Goal: Information Seeking & Learning: Check status

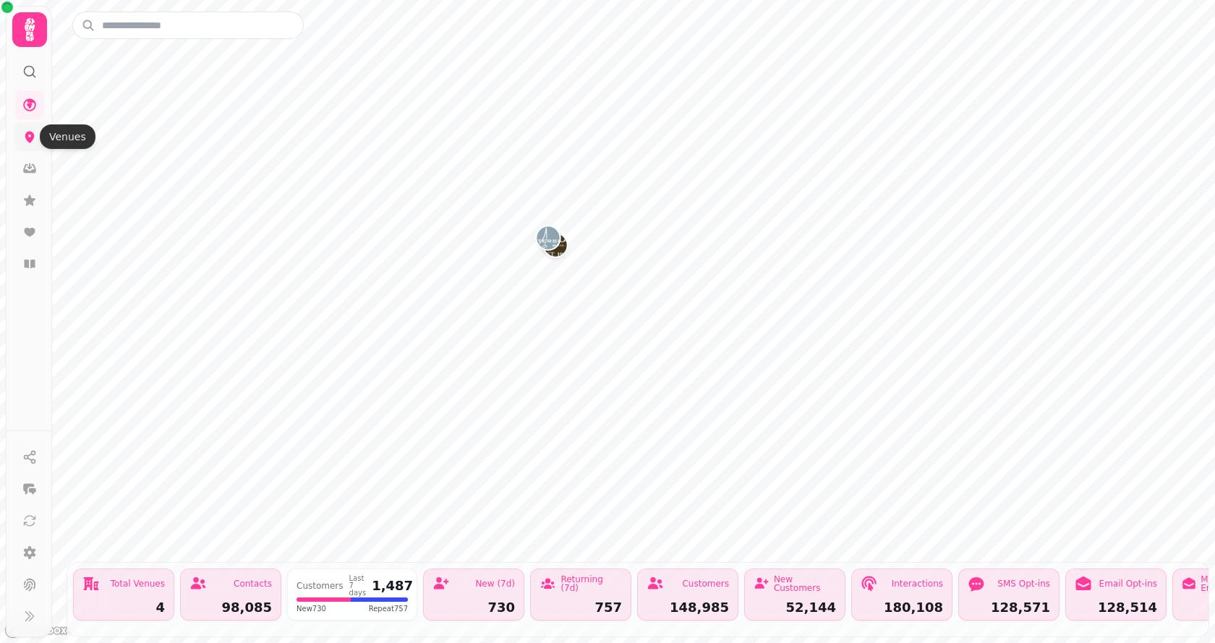
click at [27, 135] on icon at bounding box center [29, 138] width 9 height 12
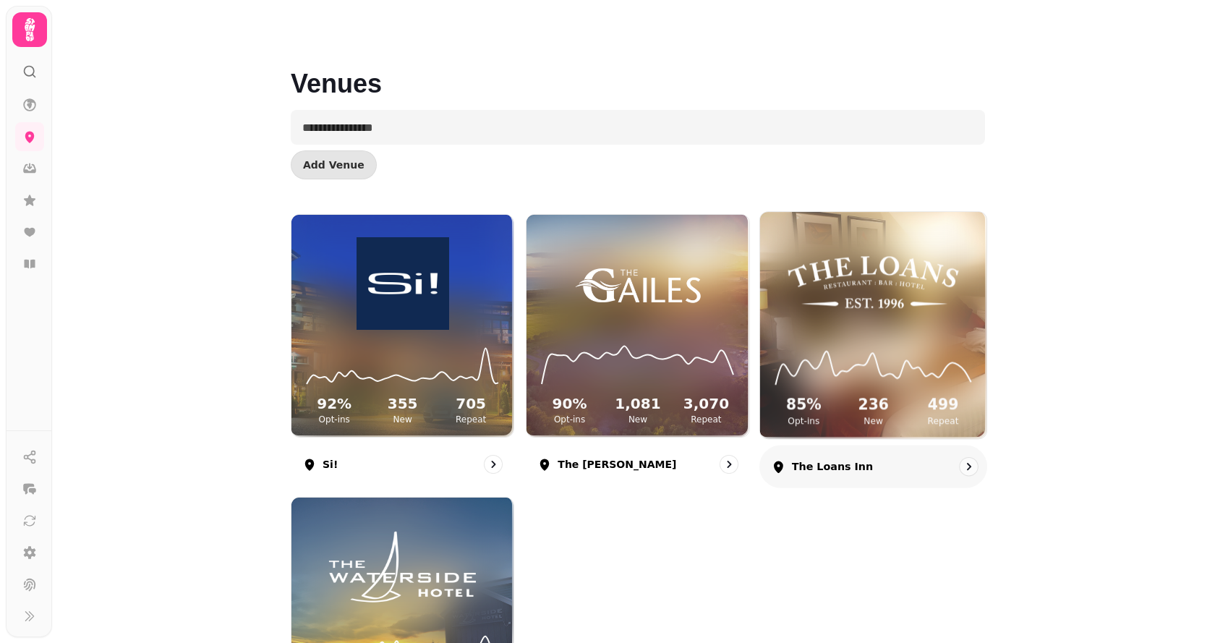
click at [908, 257] on img at bounding box center [873, 282] width 170 height 95
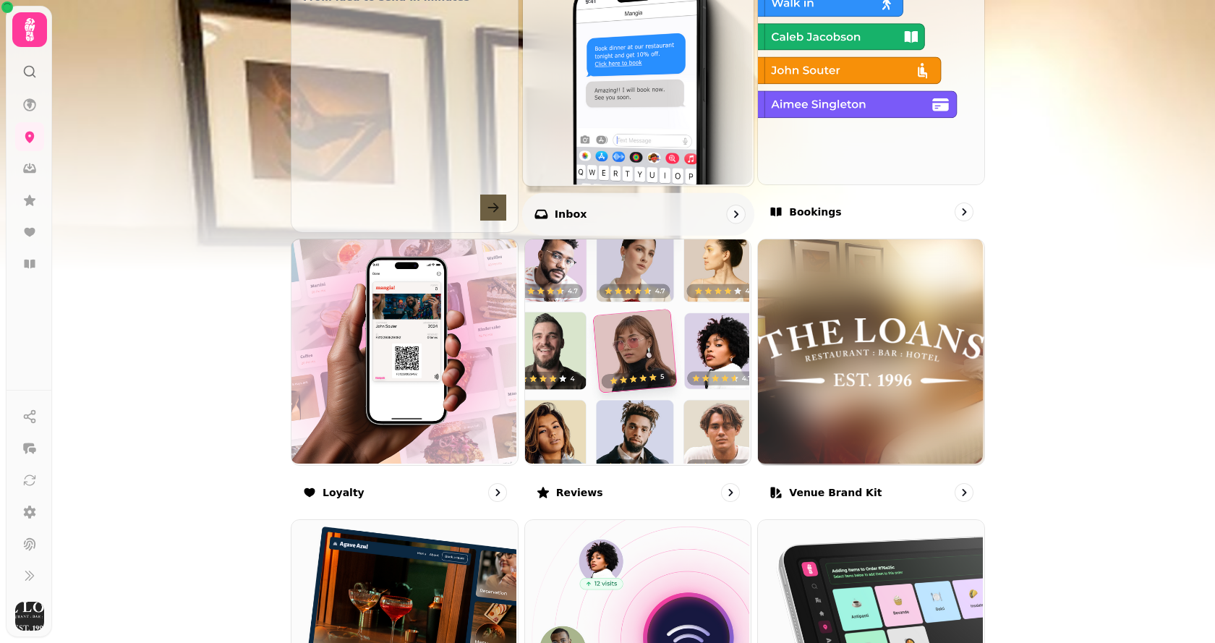
scroll to position [651, 0]
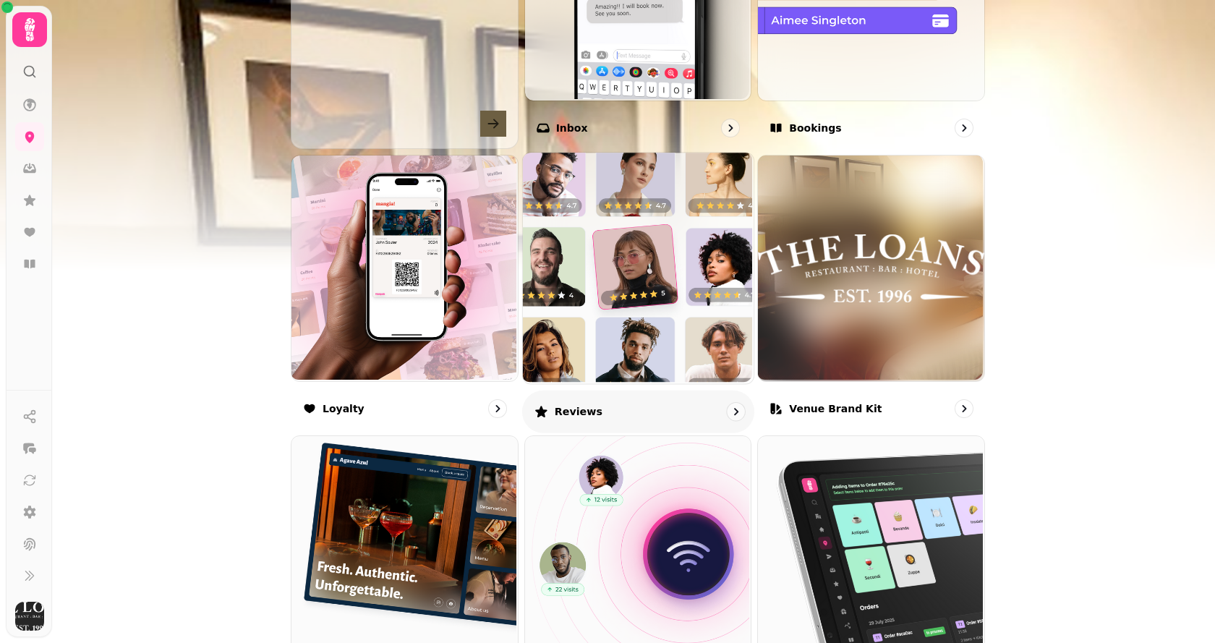
click at [659, 247] on img at bounding box center [636, 266] width 231 height 231
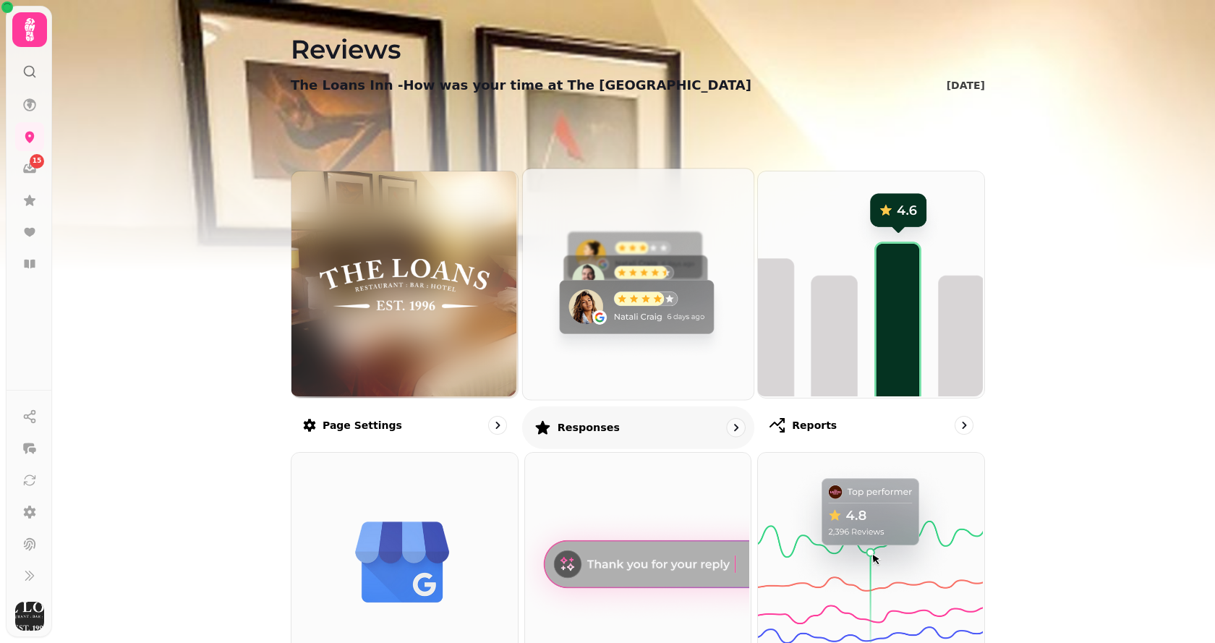
click at [635, 275] on img at bounding box center [636, 282] width 231 height 231
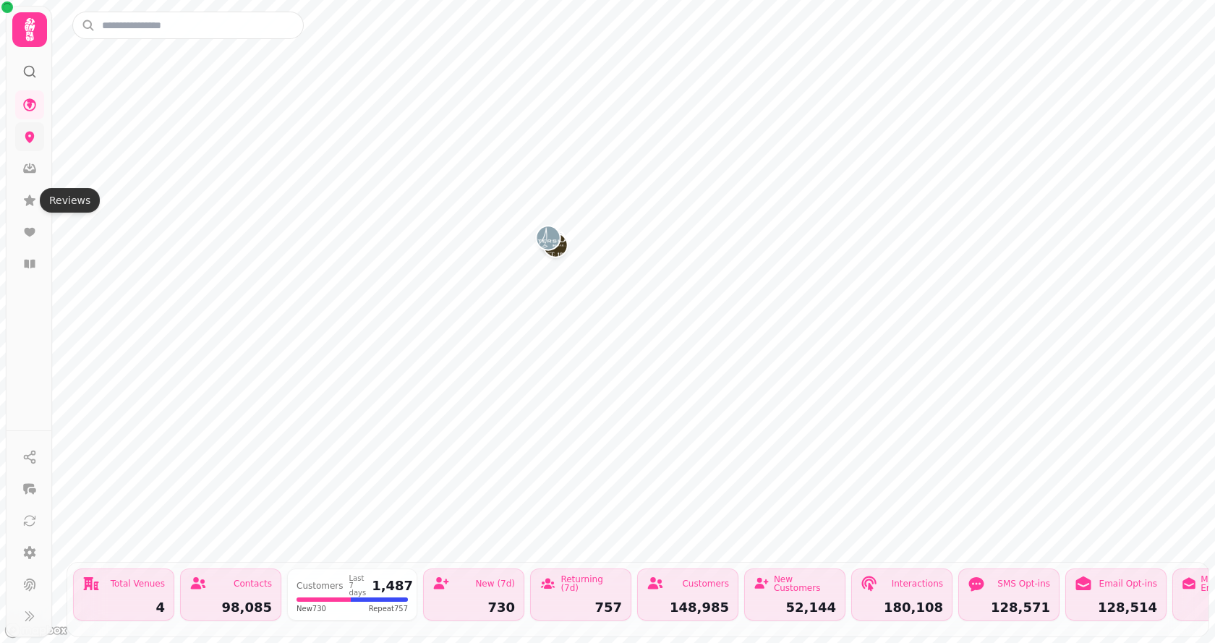
click at [32, 132] on icon at bounding box center [29, 136] width 14 height 14
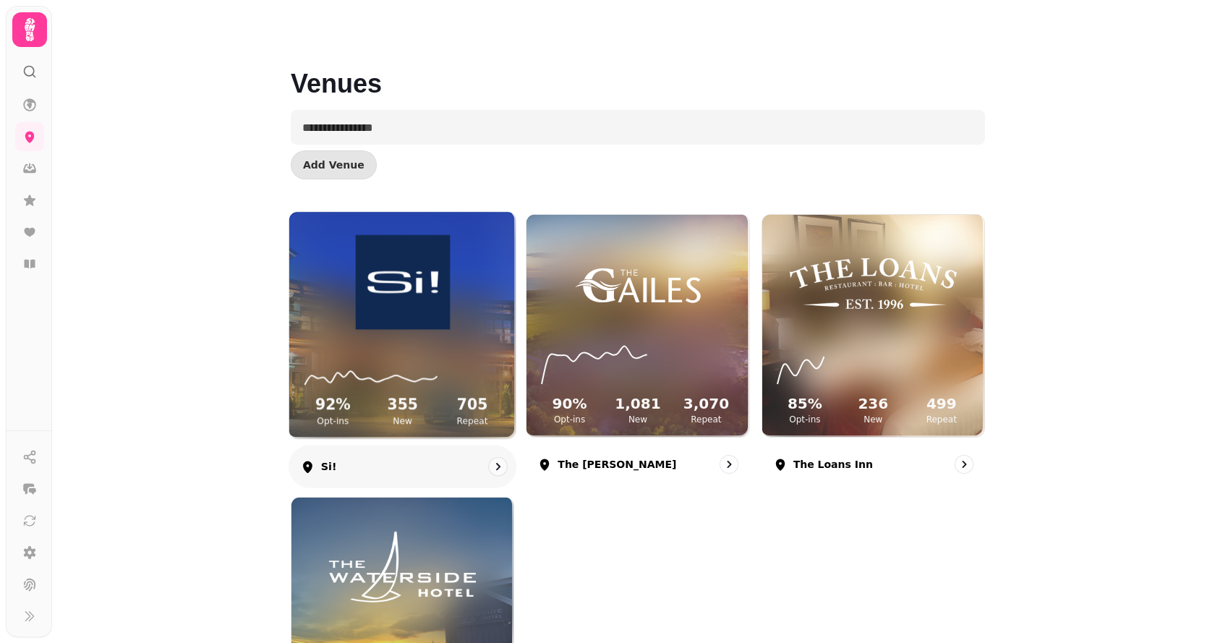
click at [420, 295] on img at bounding box center [402, 282] width 170 height 95
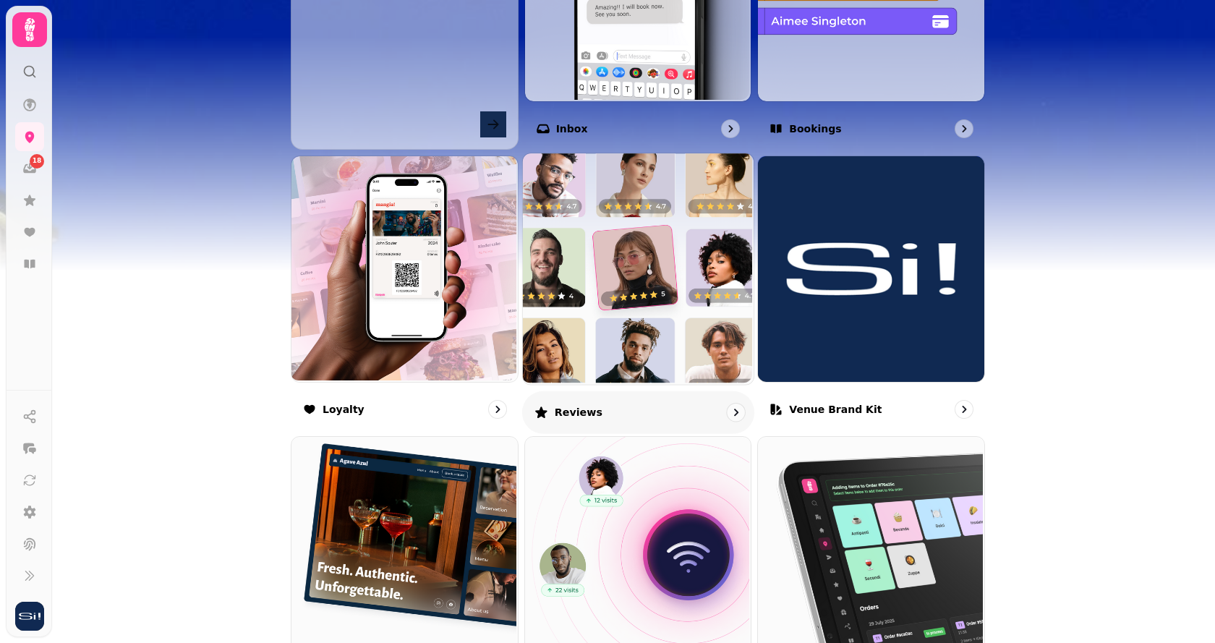
scroll to position [651, 0]
click at [664, 328] on img at bounding box center [636, 266] width 231 height 231
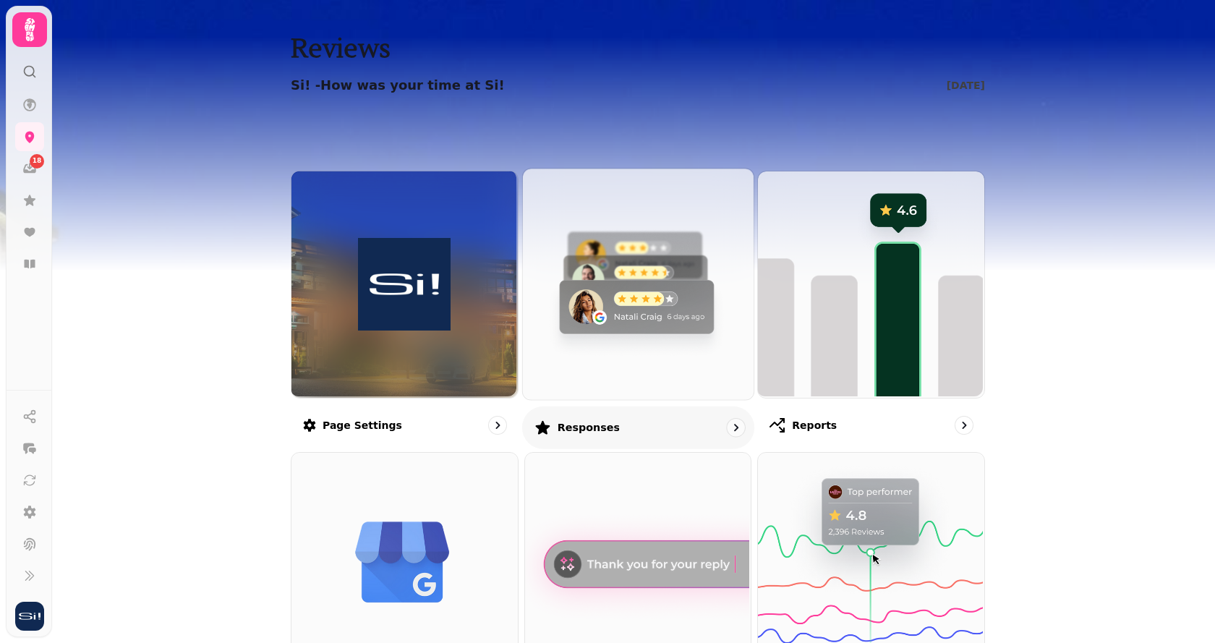
click at [630, 310] on img at bounding box center [636, 282] width 231 height 231
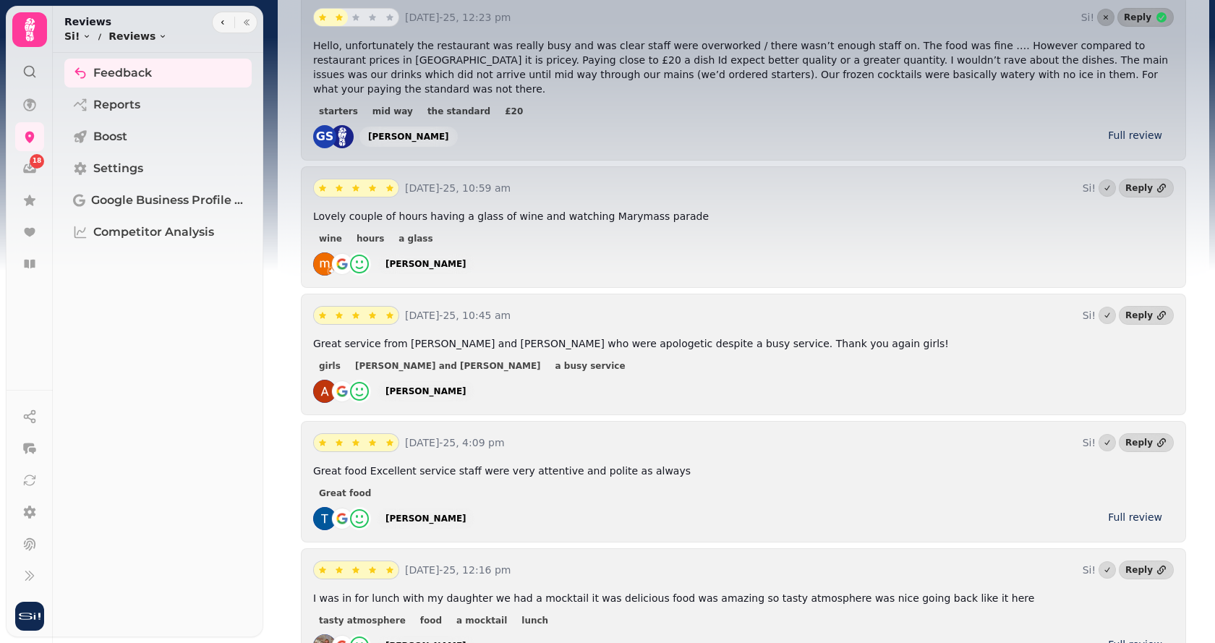
scroll to position [506, 0]
